Goal: Information Seeking & Learning: Learn about a topic

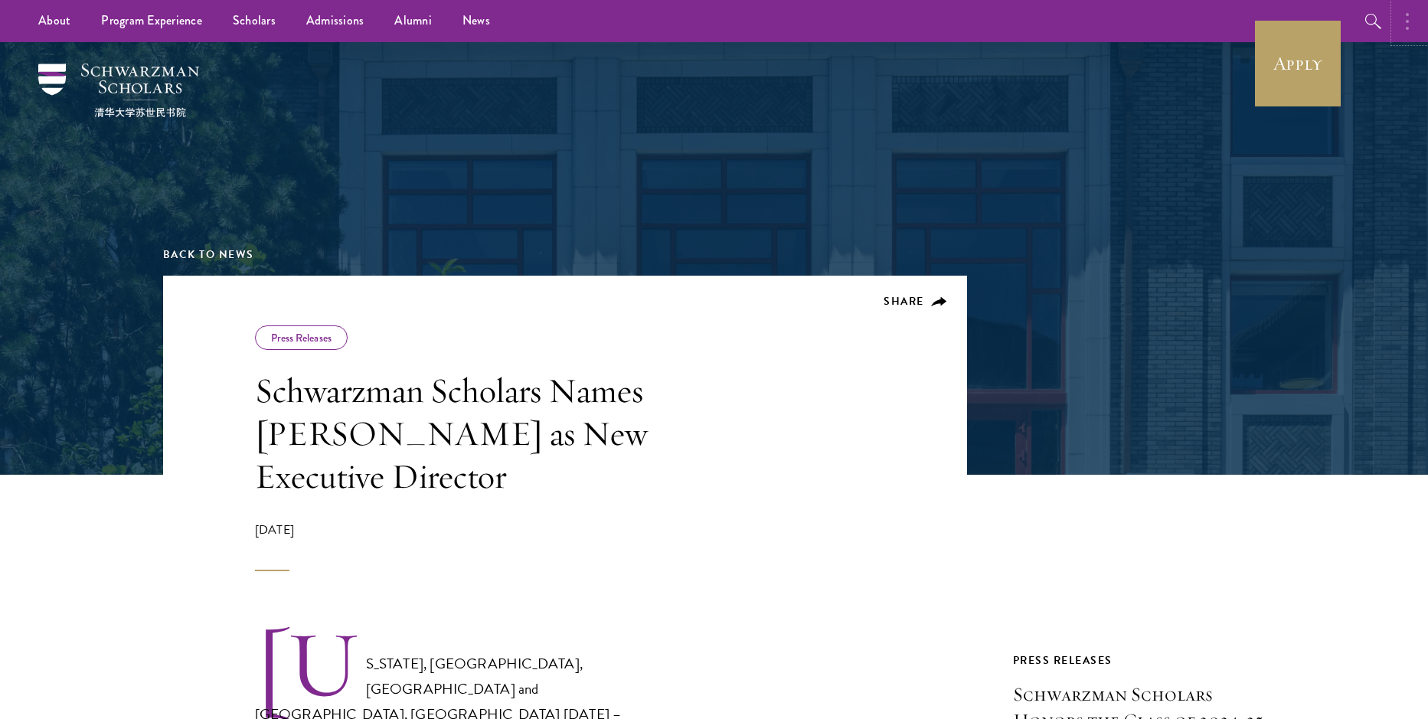
click at [1395, 34] on button "button" at bounding box center [1412, 21] width 34 height 42
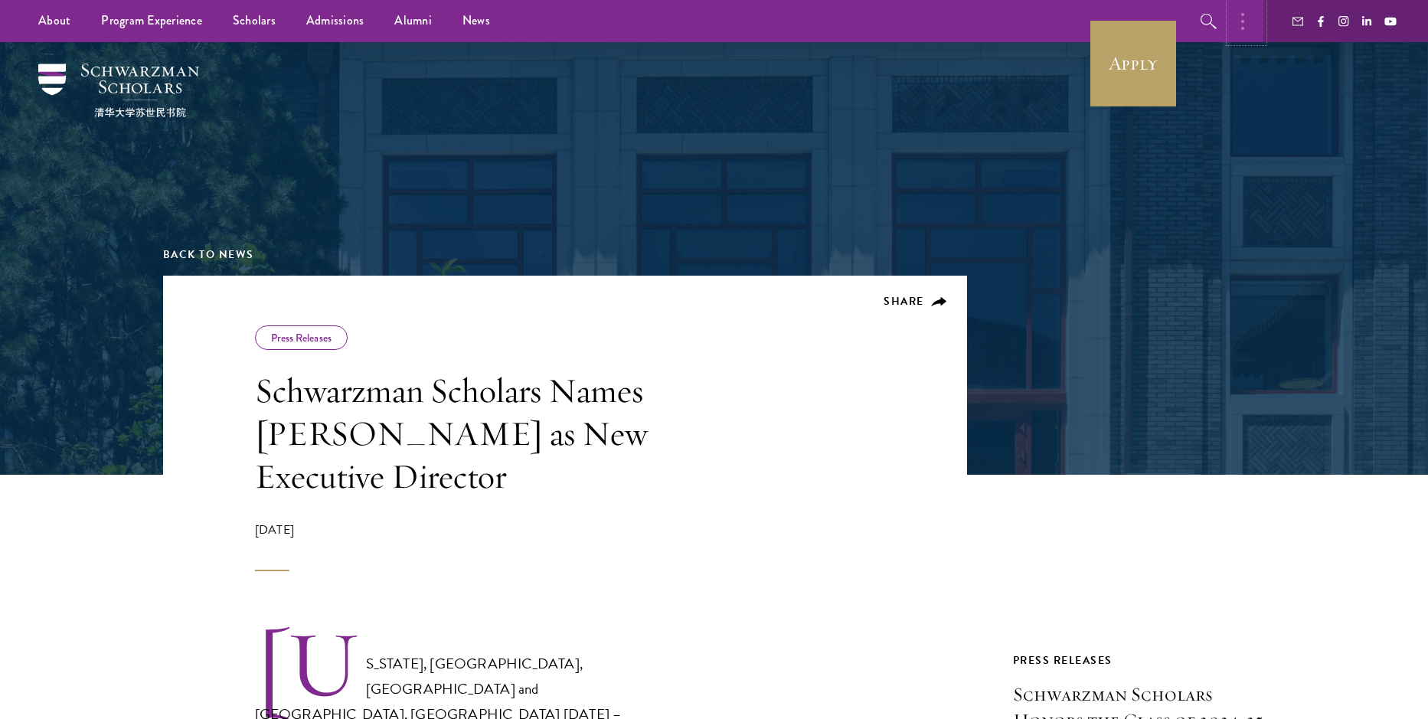
click at [1230, 25] on button "button" at bounding box center [1247, 21] width 34 height 42
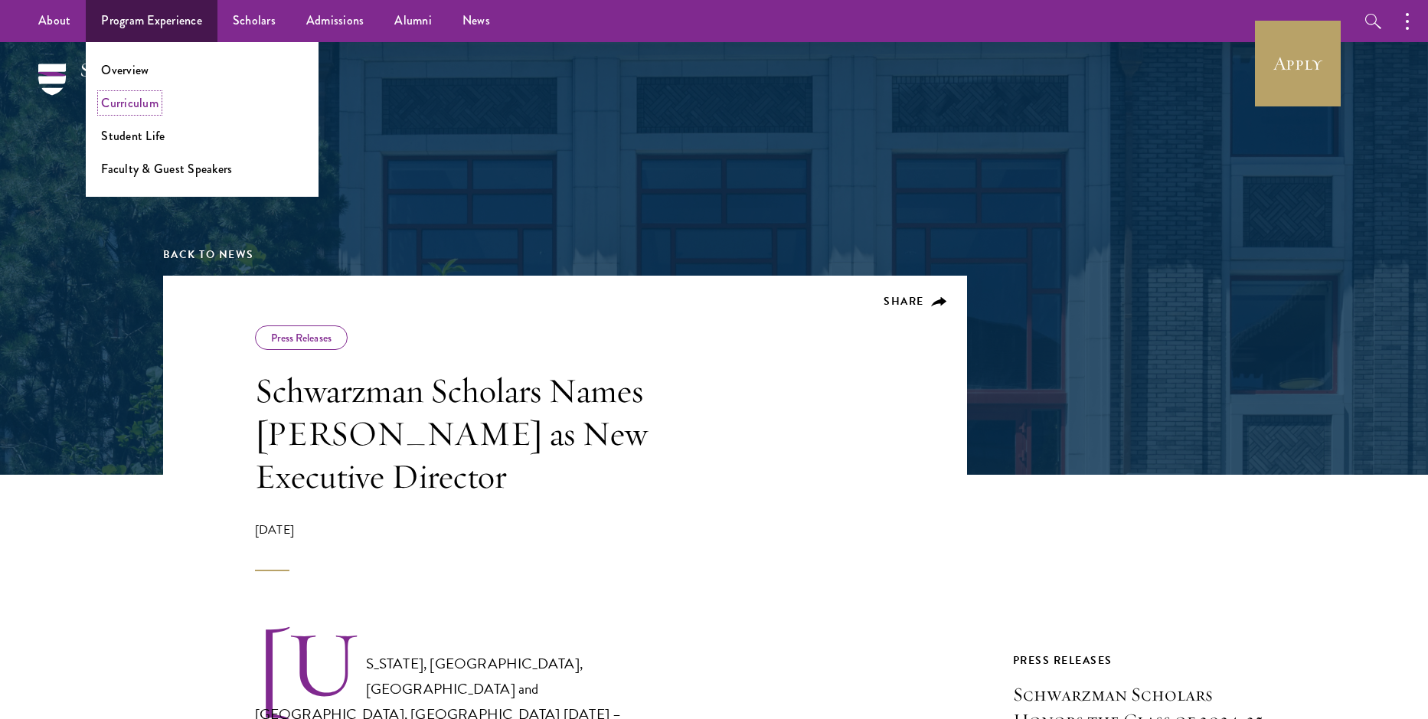
click at [159, 106] on link "Curriculum" at bounding box center [129, 103] width 57 height 18
click at [165, 139] on link "Student Life" at bounding box center [133, 136] width 64 height 18
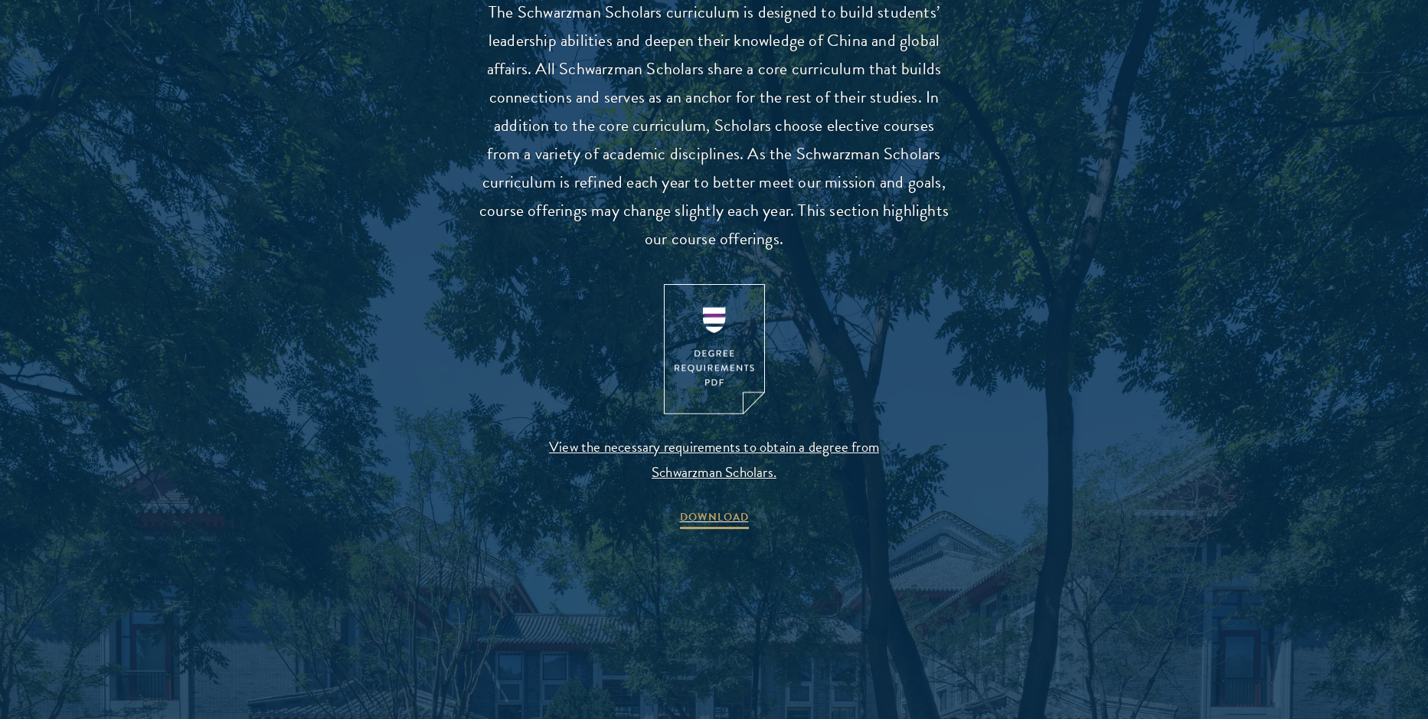
scroll to position [1432, 0]
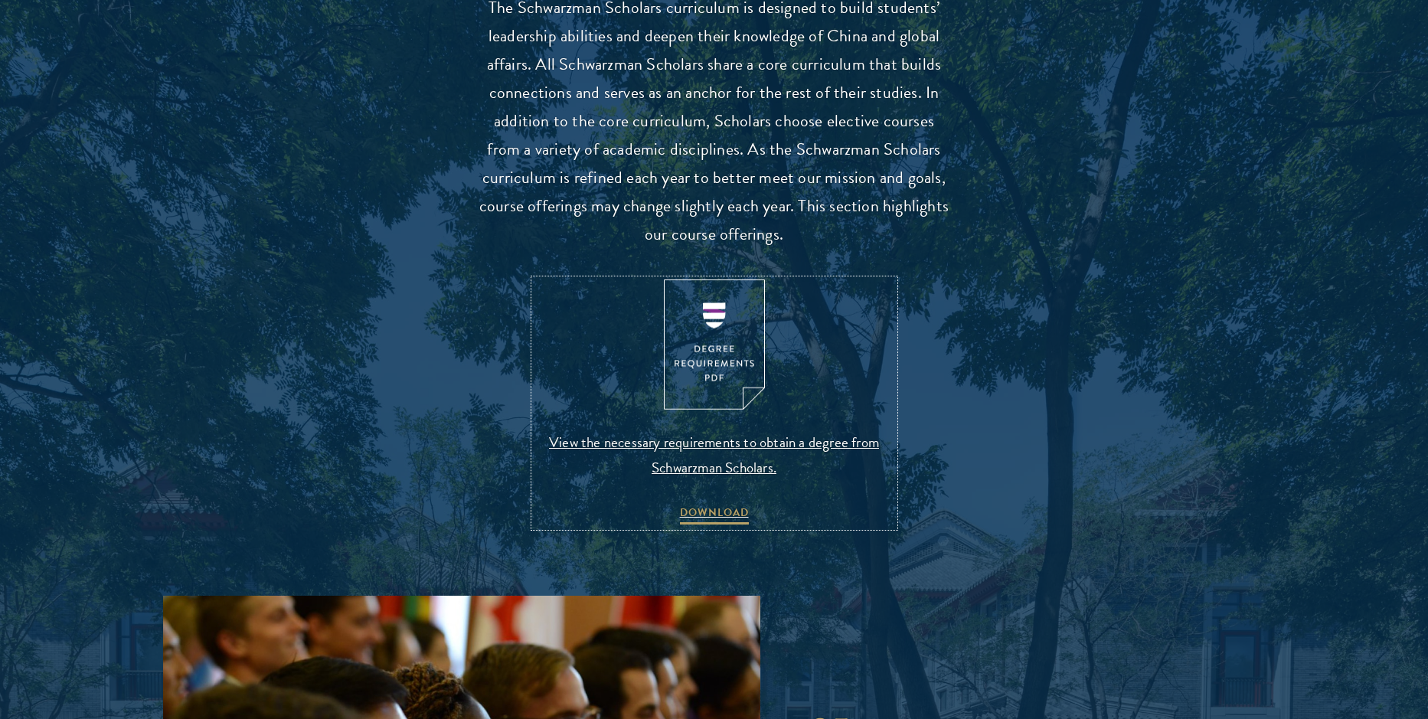
click at [722, 335] on img at bounding box center [714, 345] width 101 height 131
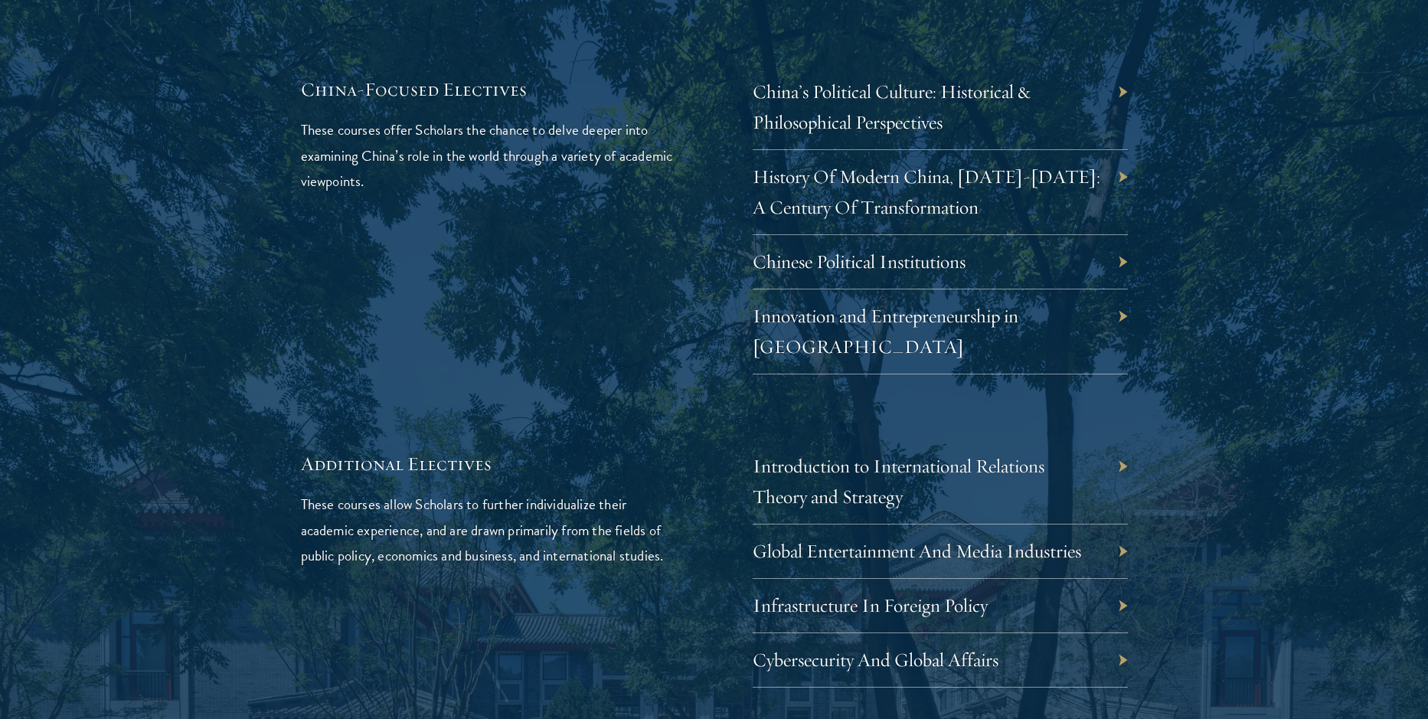
scroll to position [4652, 0]
click at [1121, 365] on div "Innovation and Entrepreneurship in [GEOGRAPHIC_DATA]" at bounding box center [940, 329] width 375 height 85
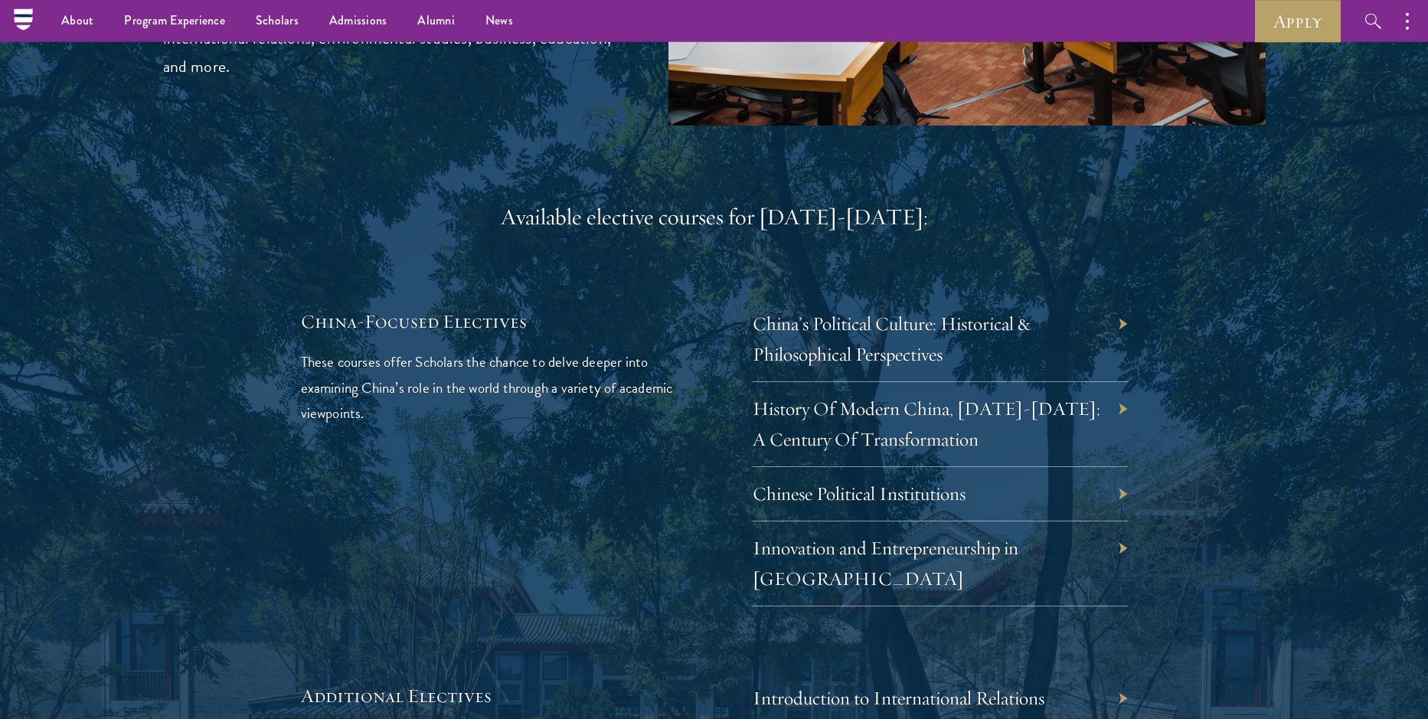
scroll to position [4399, 0]
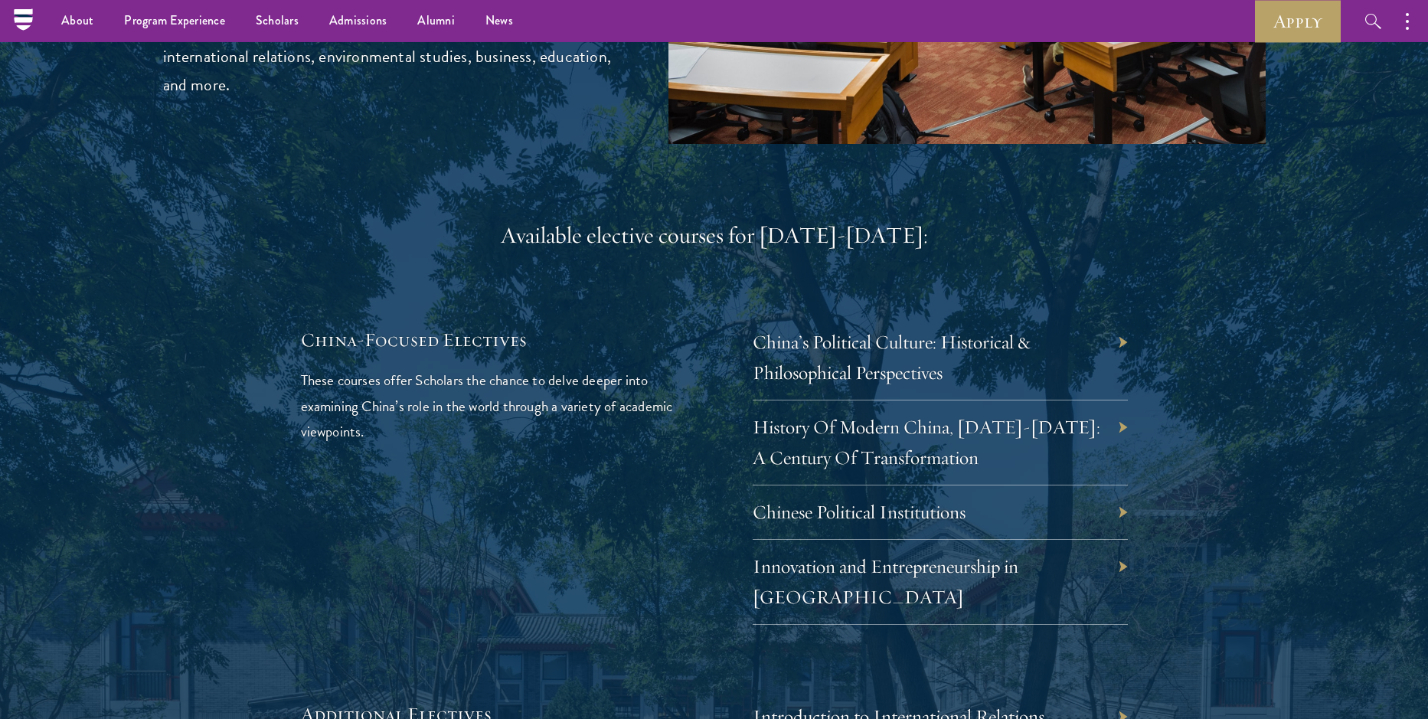
click at [850, 299] on div "Available elective courses for [DATE]-[DATE]: China-Focused Electives These cou…" at bounding box center [714, 580] width 827 height 718
